Goal: Information Seeking & Learning: Learn about a topic

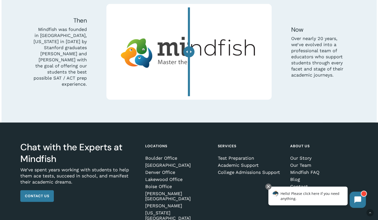
scroll to position [1505, 0]
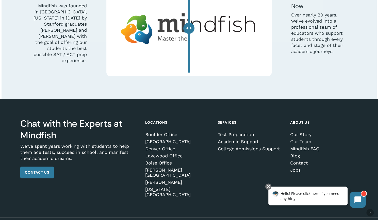
click at [304, 139] on link "Our Team" at bounding box center [323, 141] width 66 height 5
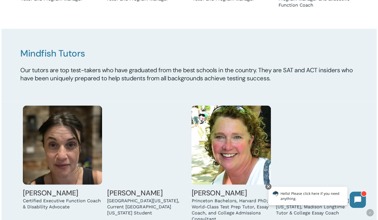
scroll to position [429, 0]
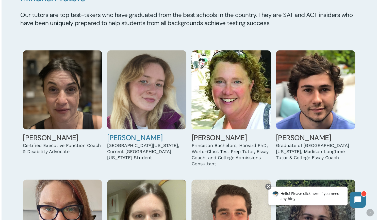
click at [146, 121] on img at bounding box center [146, 89] width 79 height 79
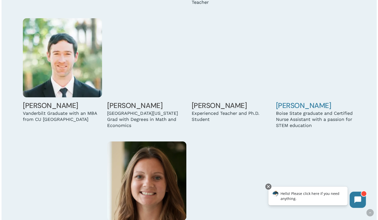
scroll to position [1102, 0]
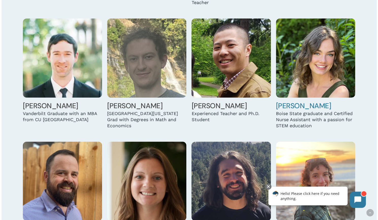
click at [302, 81] on img at bounding box center [315, 58] width 79 height 79
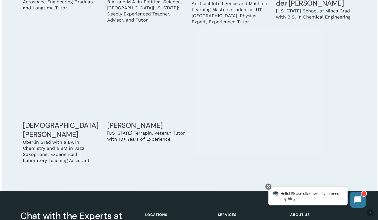
scroll to position [1590, 0]
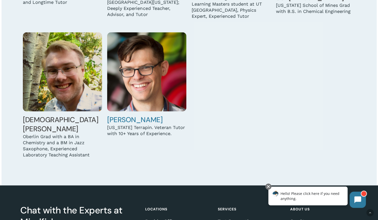
click at [131, 98] on img at bounding box center [146, 71] width 79 height 79
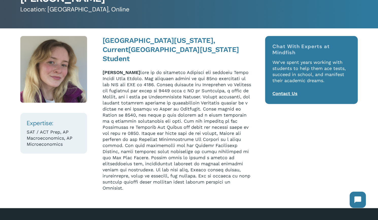
scroll to position [48, 0]
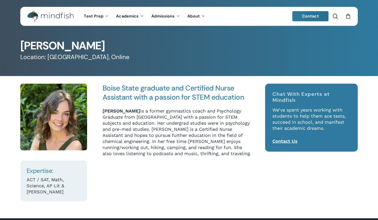
click at [92, 87] on div "Expertise: ACT / SAT, Math, Science, AP Lit & [PERSON_NAME]" at bounding box center [54, 143] width 82 height 118
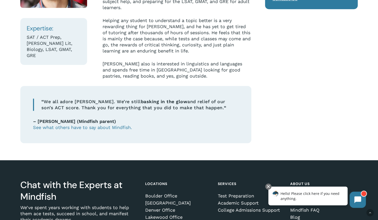
scroll to position [149, 0]
